Goal: Navigation & Orientation: Go to known website

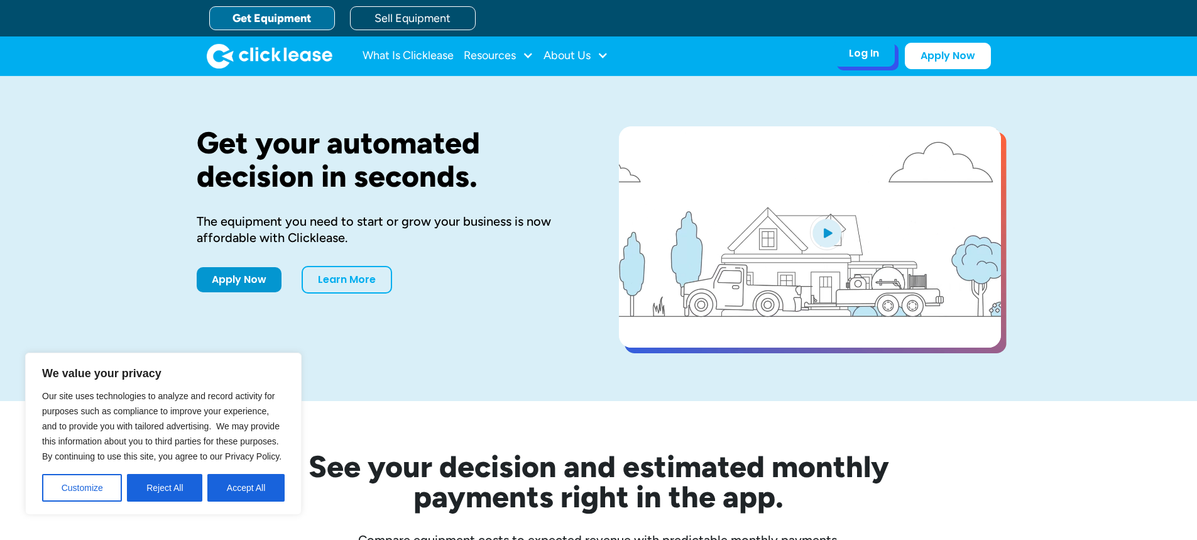
click at [847, 58] on div "Log In Account login I use Clicklease to get my equipment Partner Portal I offe…" at bounding box center [864, 53] width 62 height 26
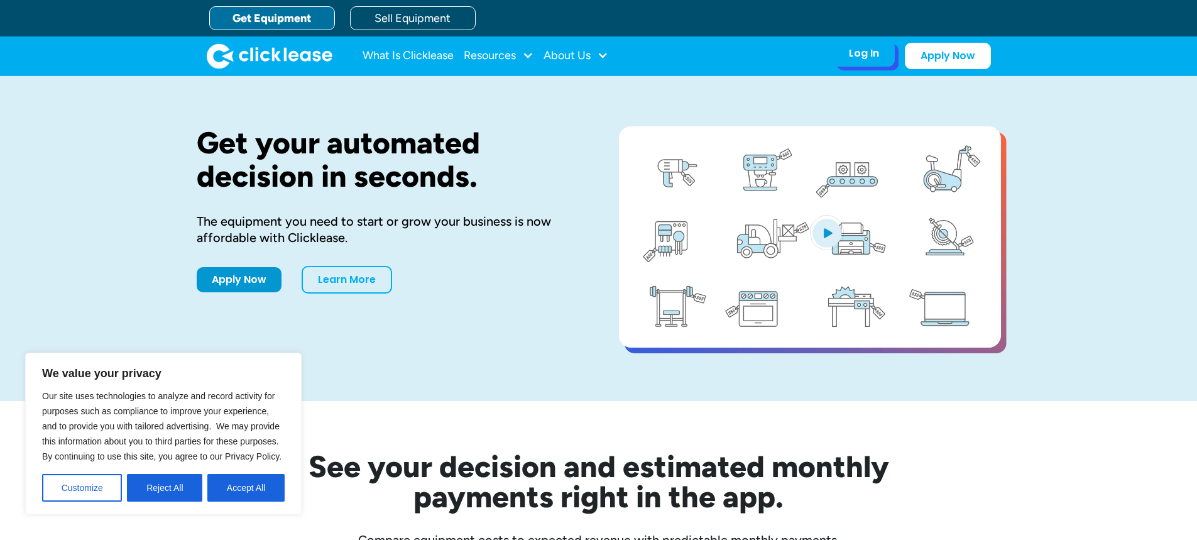
click at [872, 59] on div "Log In" at bounding box center [864, 53] width 30 height 13
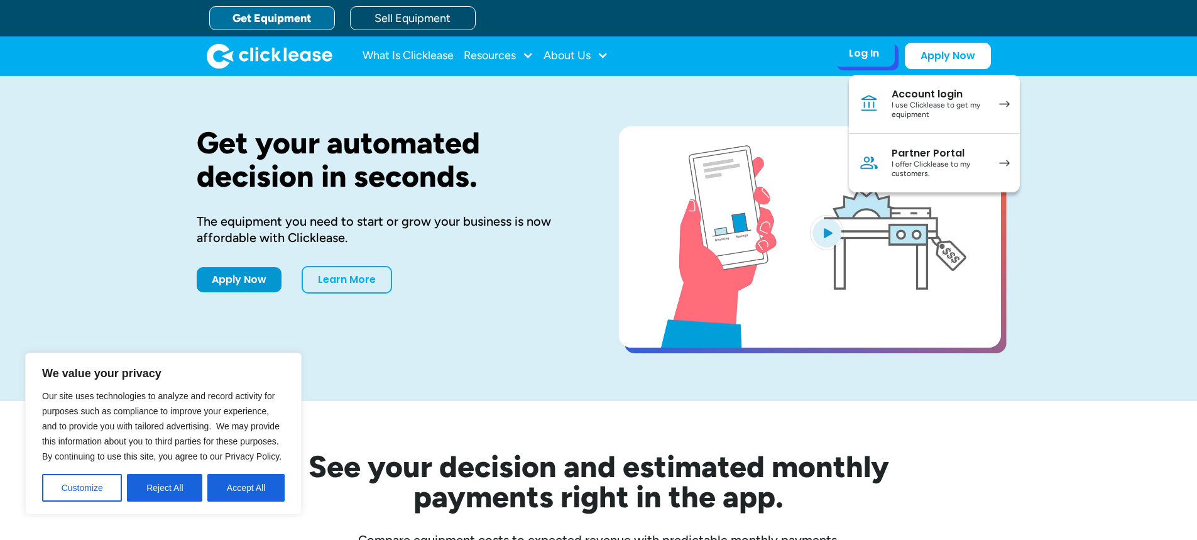
click at [893, 165] on div "I offer Clicklease to my customers." at bounding box center [938, 169] width 95 height 19
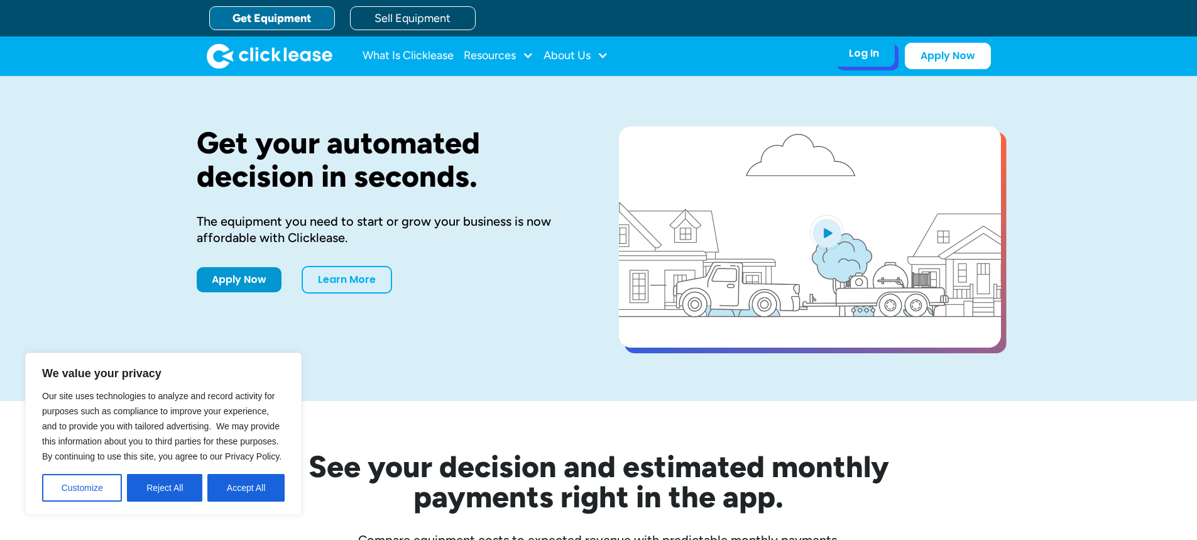
click at [858, 55] on div "Log In" at bounding box center [864, 53] width 30 height 13
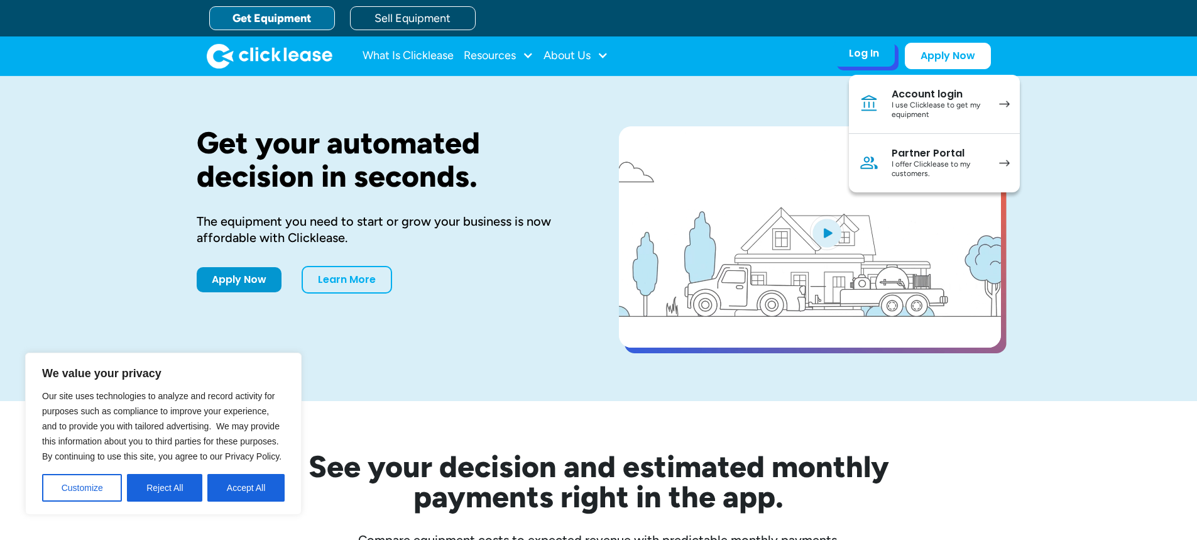
click at [911, 158] on div "Partner Portal" at bounding box center [938, 153] width 95 height 13
